Goal: Check status: Check status

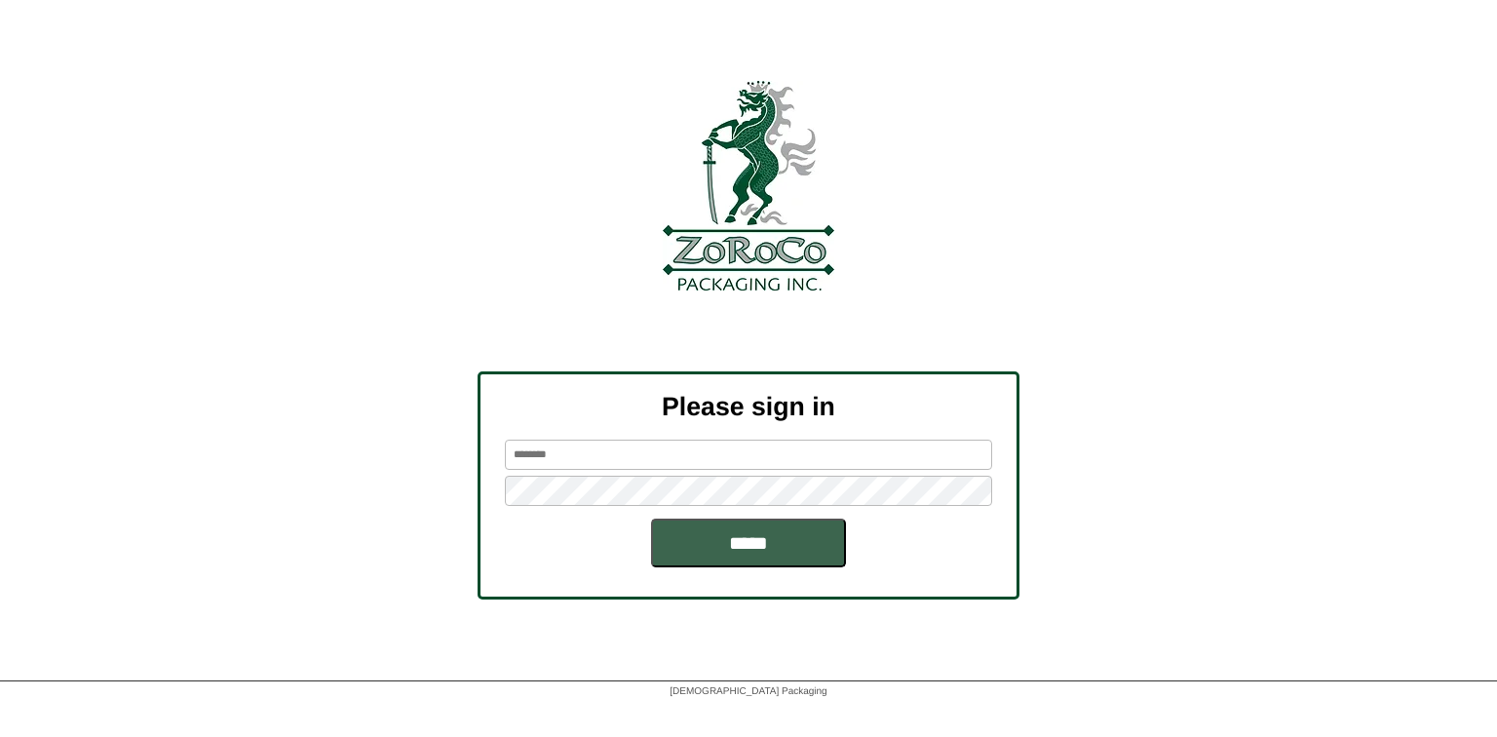
click at [702, 446] on input "text" at bounding box center [748, 455] width 487 height 30
type input "********"
click at [651, 519] on input "*****" at bounding box center [748, 543] width 195 height 49
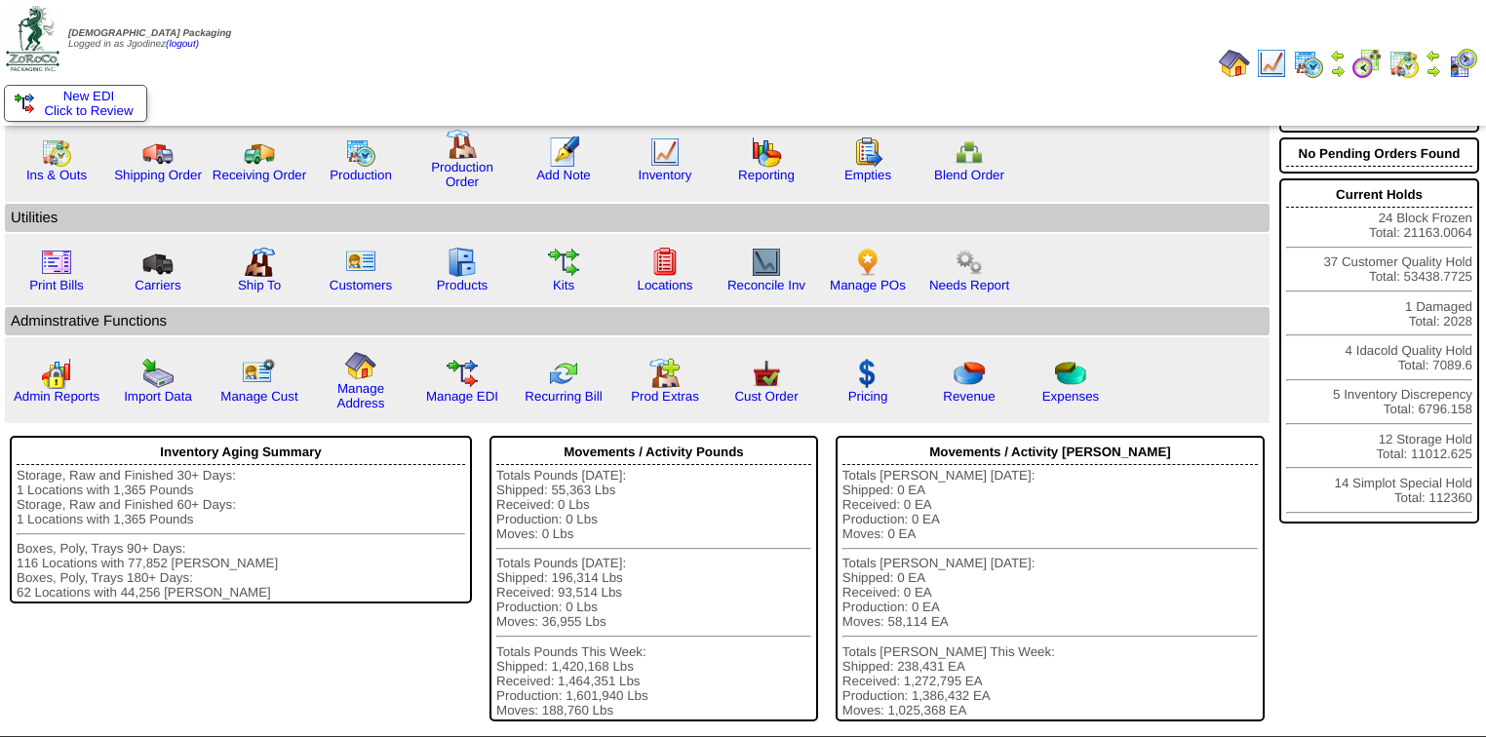
click at [1443, 67] on td at bounding box center [1432, 63] width 19 height 35
click at [1433, 67] on img at bounding box center [1433, 71] width 16 height 16
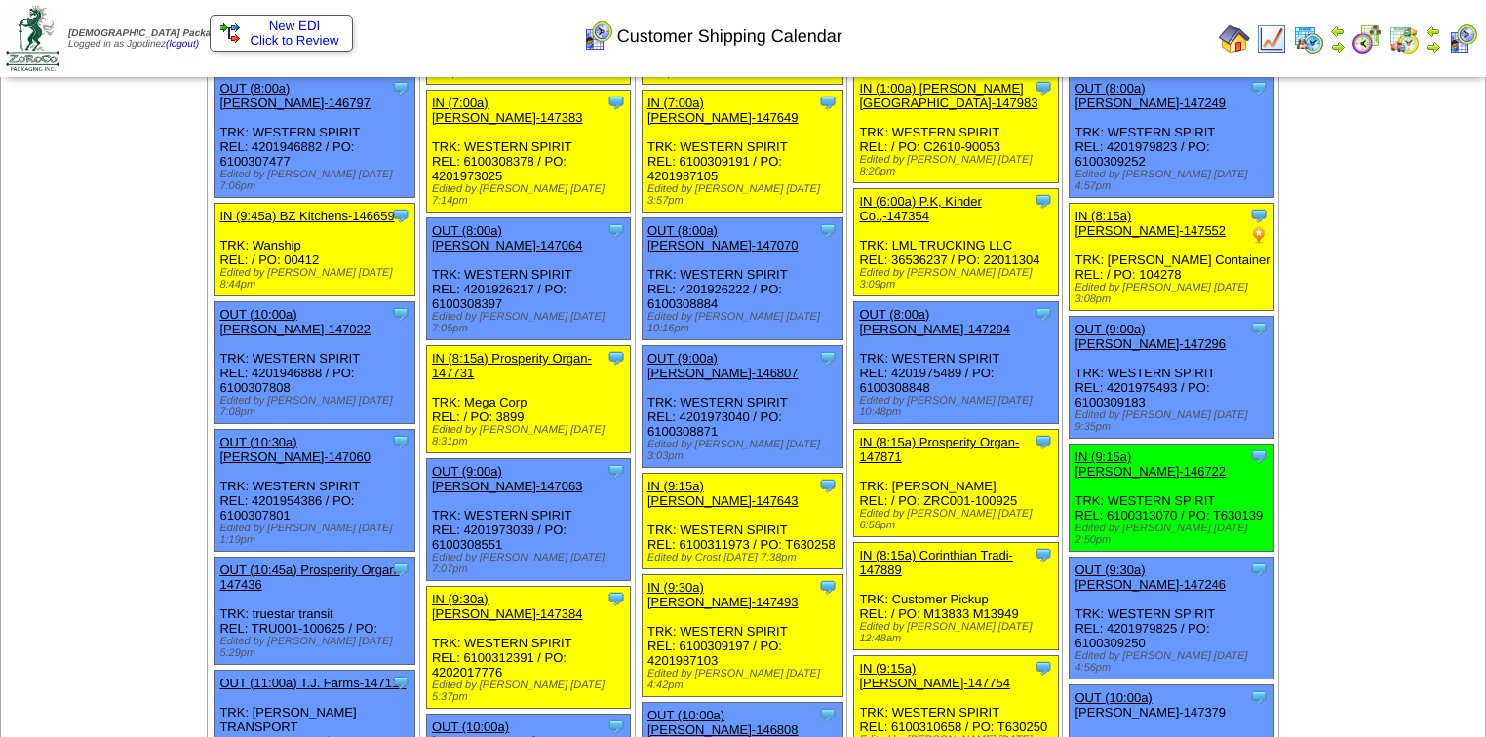
scroll to position [468, 0]
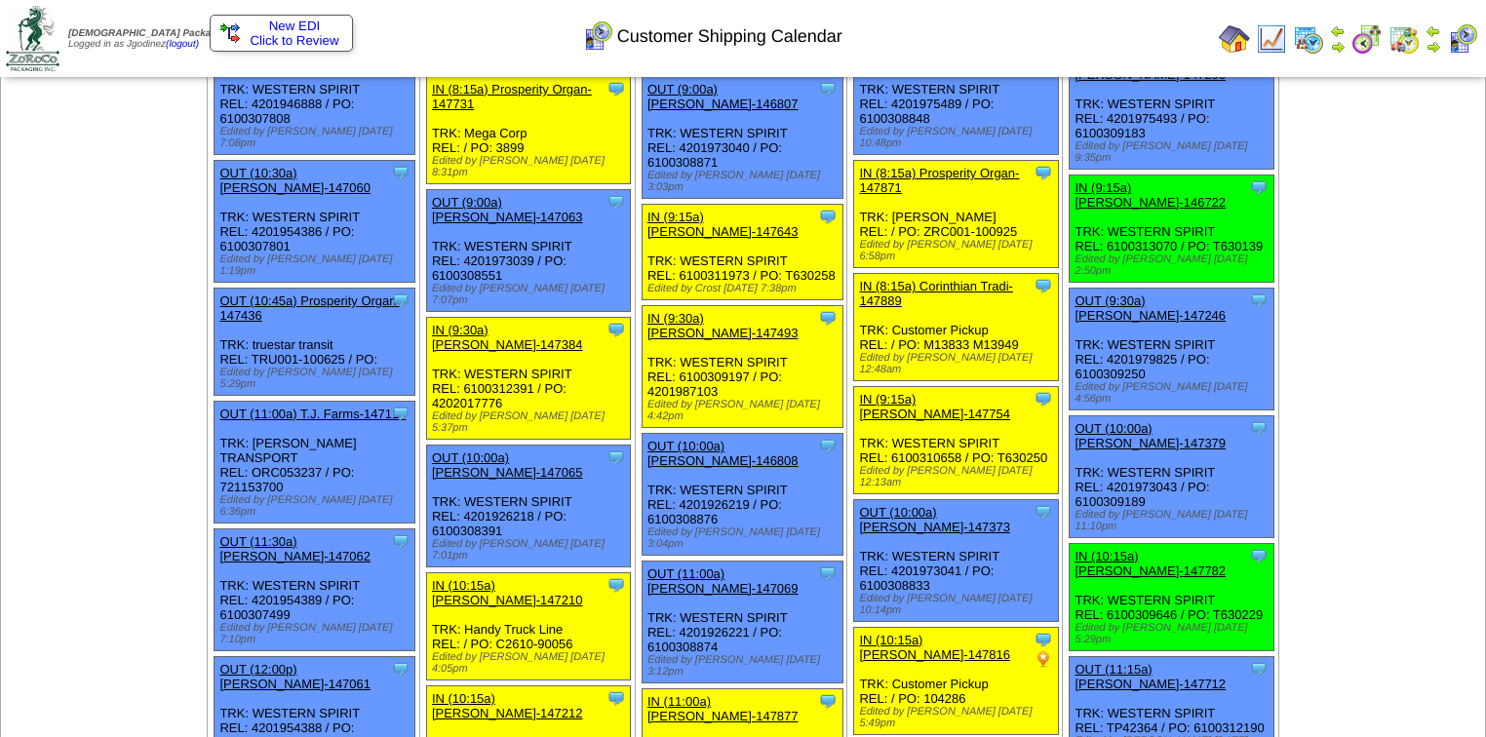
click at [1213, 180] on link "IN (9:15a) [PERSON_NAME]-146722" at bounding box center [1149, 194] width 151 height 29
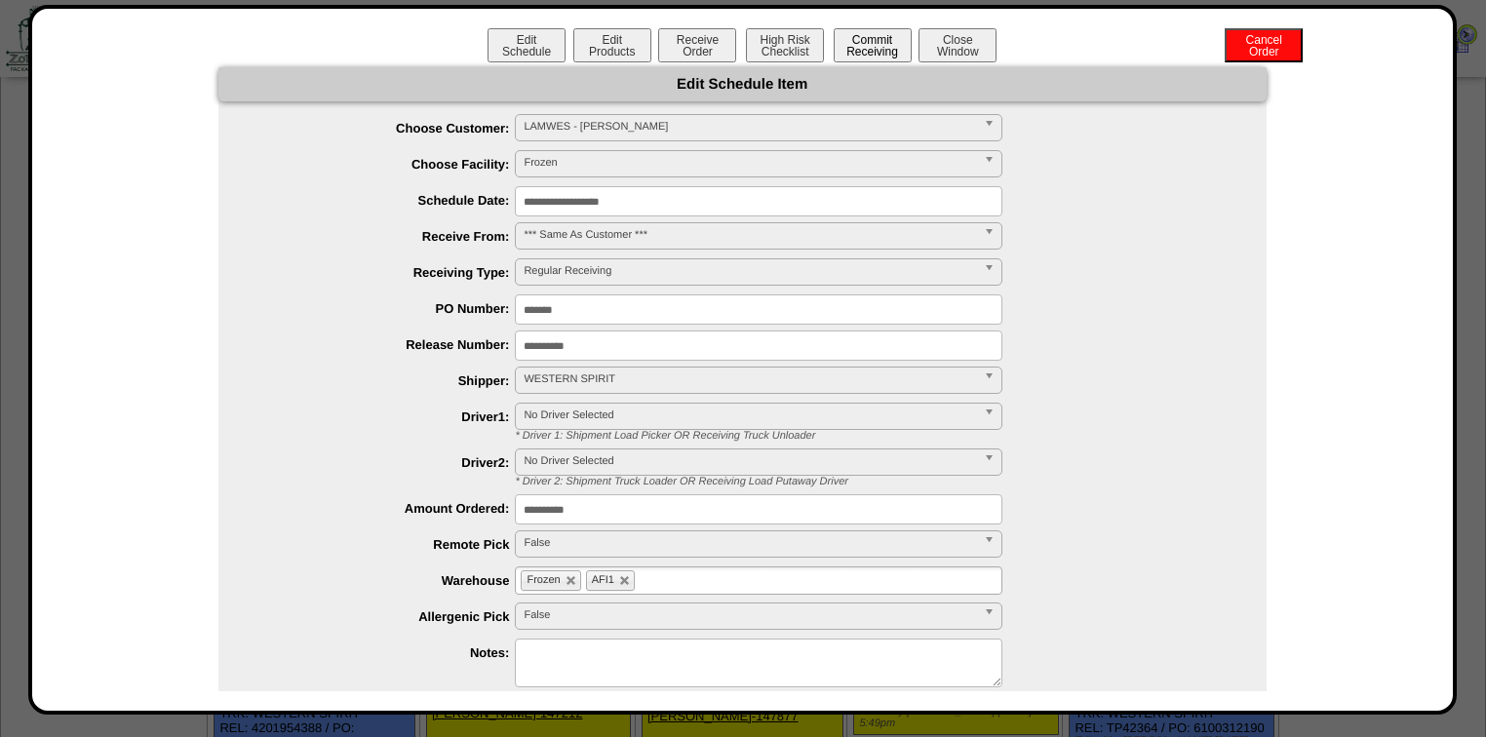
click at [877, 51] on button "Commit Receiving" at bounding box center [872, 45] width 78 height 34
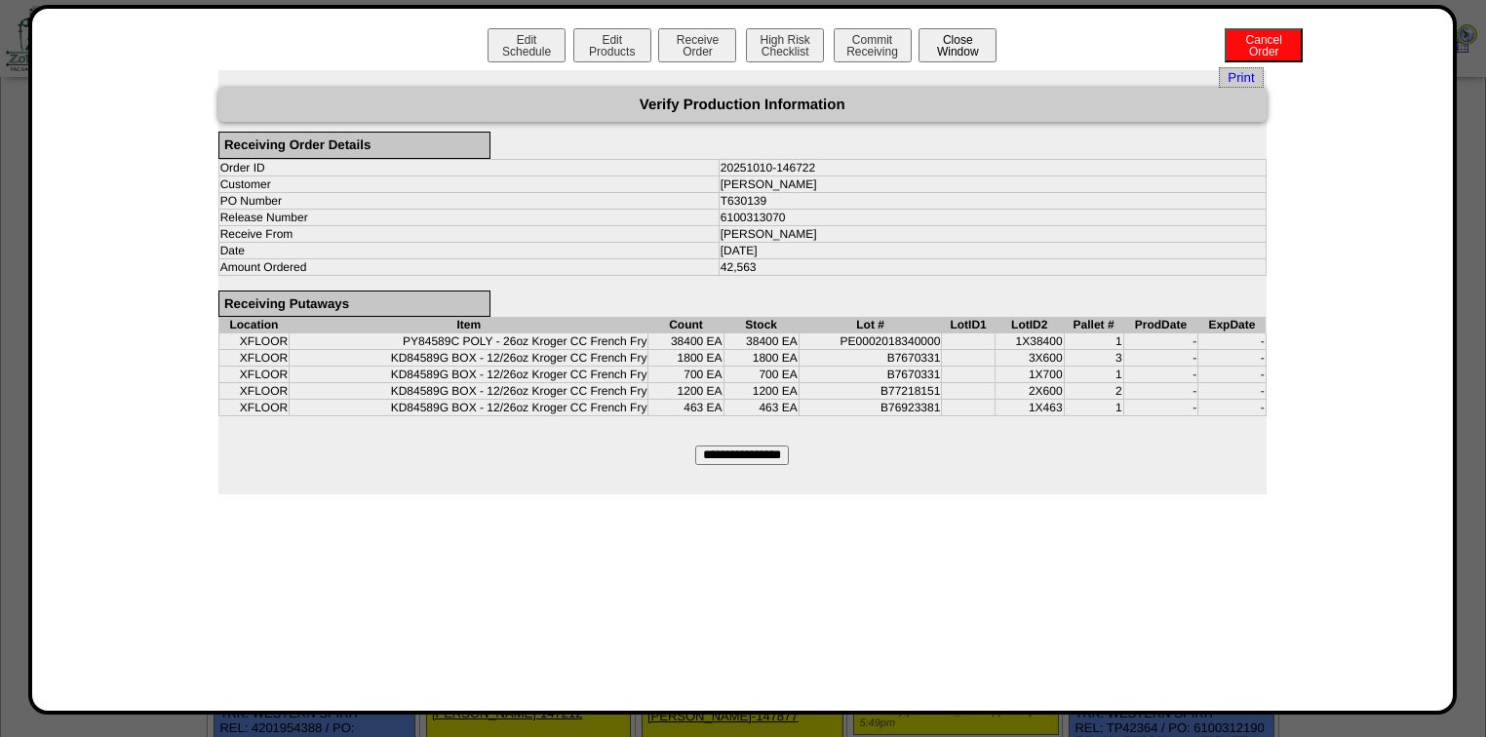
click at [933, 51] on button "Close Window" at bounding box center [957, 45] width 78 height 34
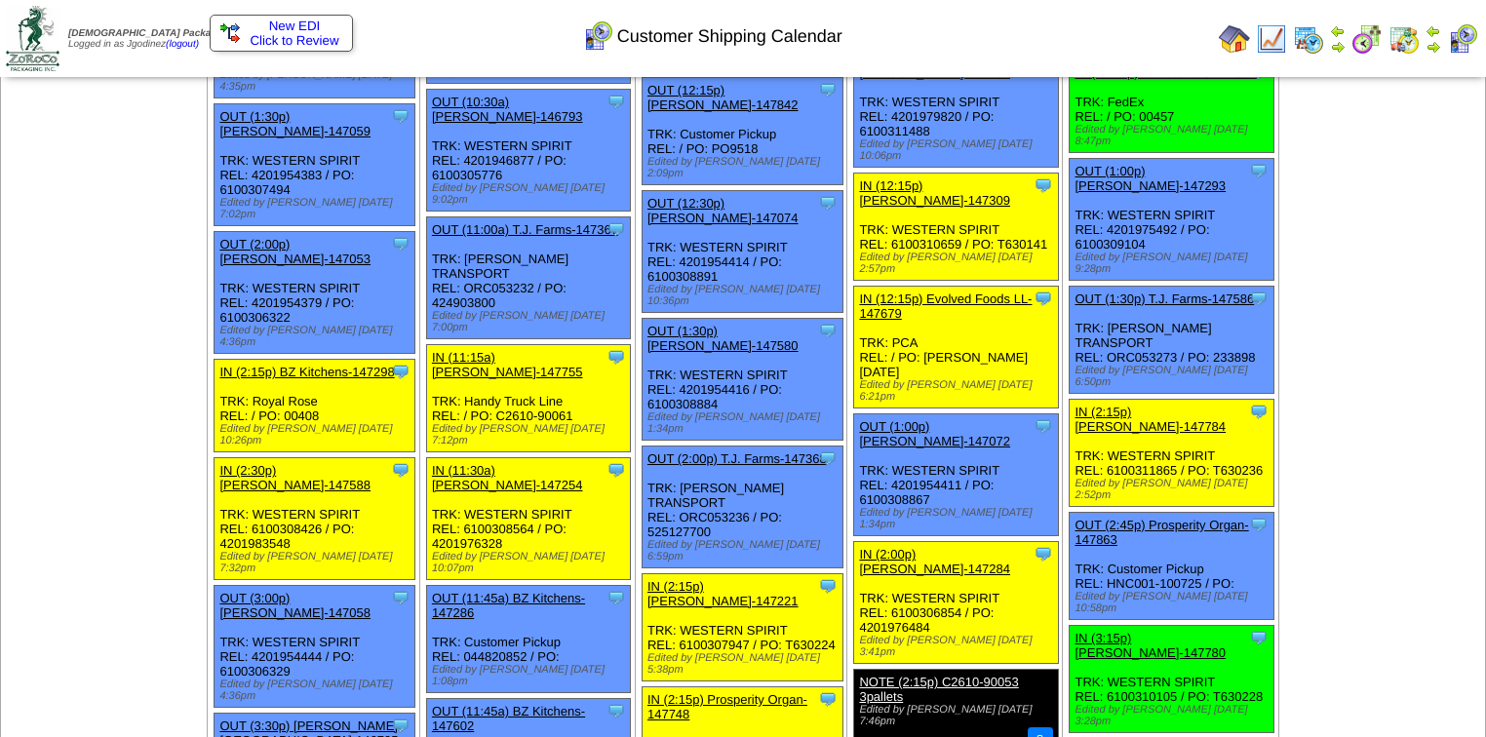
scroll to position [1404, 0]
click at [1197, 631] on link "IN (3:15p) [PERSON_NAME]-147780" at bounding box center [1149, 645] width 151 height 29
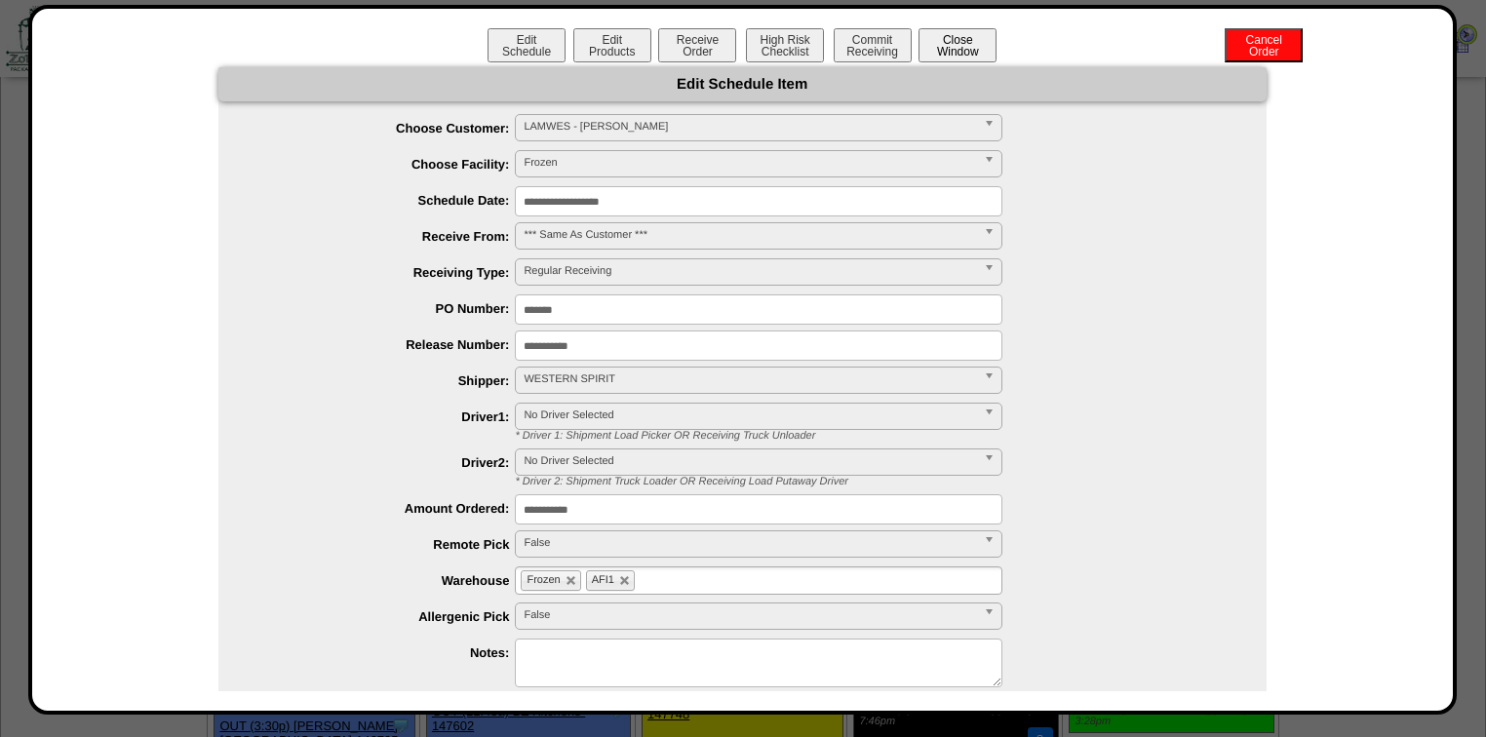
click at [963, 51] on button "Close Window" at bounding box center [957, 45] width 78 height 34
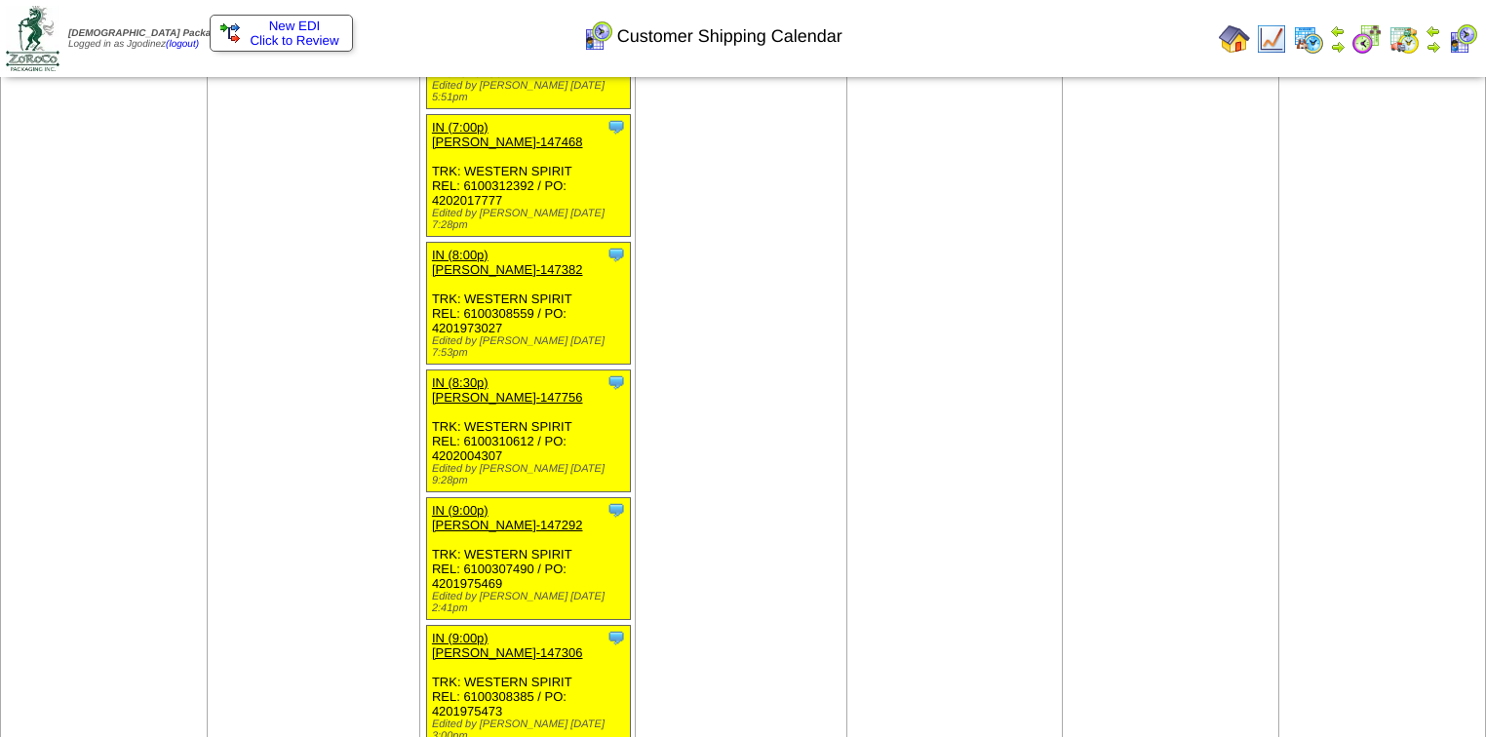
scroll to position [3607, 0]
